Goal: Communication & Community: Answer question/provide support

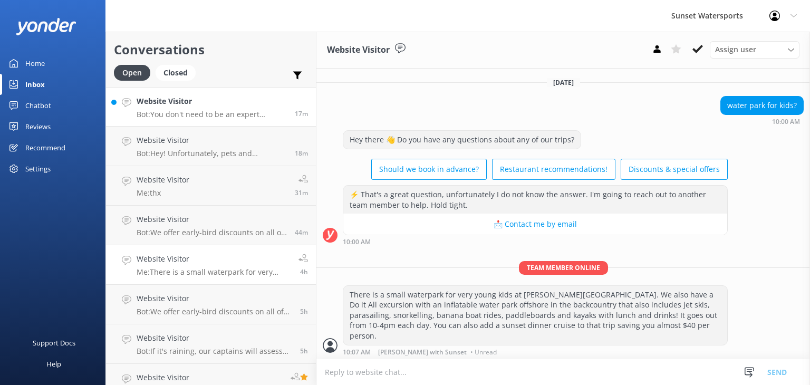
click at [157, 114] on p "Bot: You don't need to be an expert swimmer to enjoy our tours, but basic swimm…" at bounding box center [212, 114] width 150 height 9
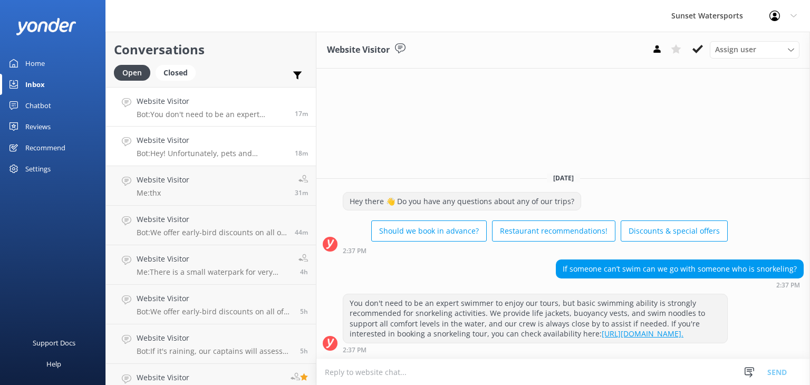
click at [215, 148] on div "Website Visitor Bot: Hey! Unfortunately, pets and emotional support animals are…" at bounding box center [212, 145] width 150 height 23
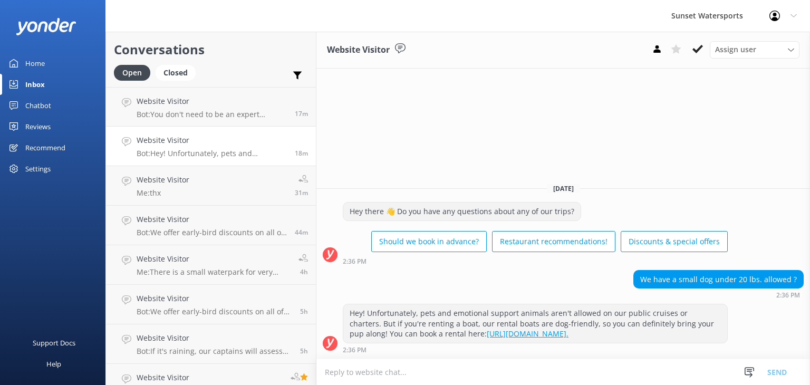
click at [373, 371] on textarea at bounding box center [563, 372] width 494 height 26
